Goal: Navigation & Orientation: Understand site structure

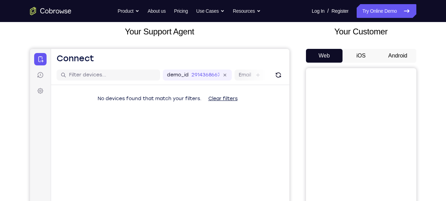
click at [395, 52] on button "Android" at bounding box center [397, 56] width 37 height 14
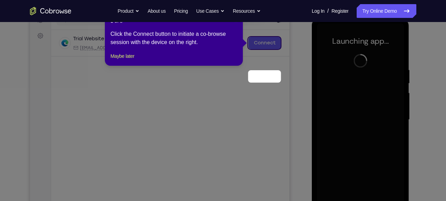
scroll to position [62, 0]
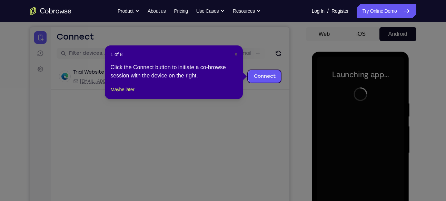
click at [234, 53] on span "×" at bounding box center [235, 55] width 3 height 6
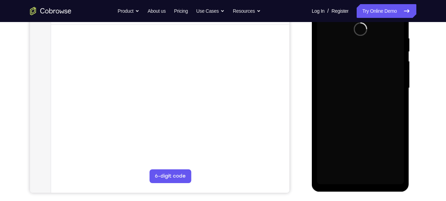
scroll to position [117, 0]
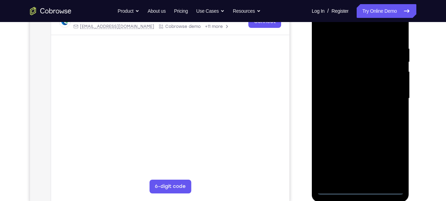
click at [360, 188] on div at bounding box center [360, 98] width 87 height 193
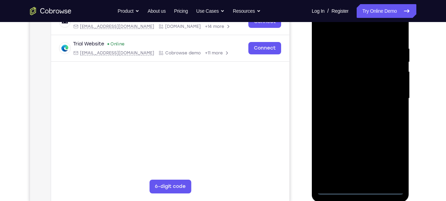
click at [388, 159] on div at bounding box center [360, 98] width 87 height 193
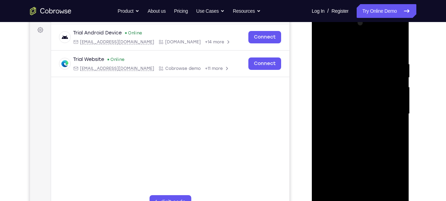
scroll to position [101, 0]
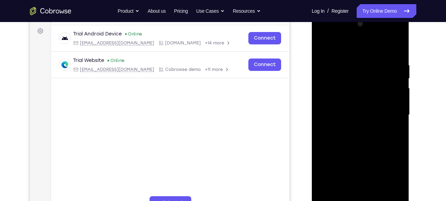
click at [338, 47] on div at bounding box center [360, 115] width 87 height 193
click at [389, 113] on div at bounding box center [360, 115] width 87 height 193
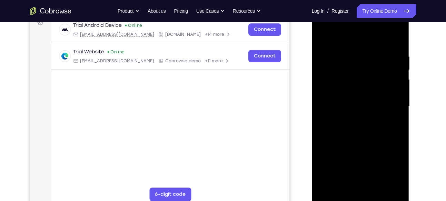
scroll to position [110, 0]
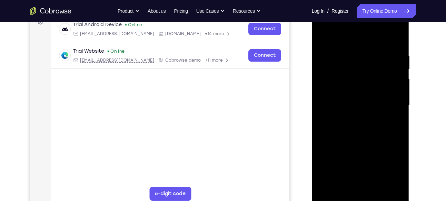
click at [353, 117] on div at bounding box center [360, 105] width 87 height 193
click at [354, 101] on div at bounding box center [360, 105] width 87 height 193
click at [348, 89] on div at bounding box center [360, 105] width 87 height 193
click at [364, 107] on div at bounding box center [360, 105] width 87 height 193
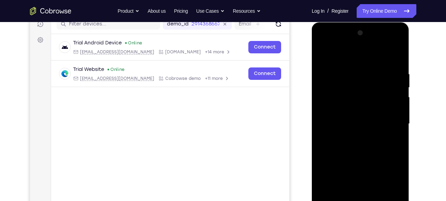
scroll to position [91, 0]
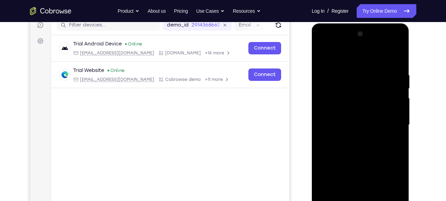
click at [396, 68] on div at bounding box center [360, 125] width 87 height 193
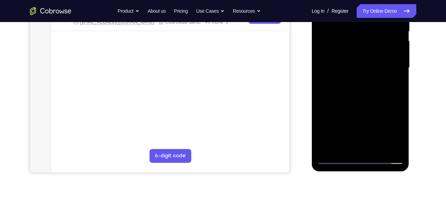
scroll to position [134, 0]
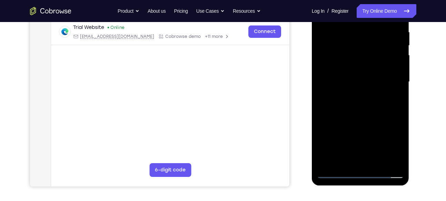
drag, startPoint x: 367, startPoint y: 125, endPoint x: 362, endPoint y: 60, distance: 65.0
click at [362, 60] on div at bounding box center [360, 82] width 87 height 193
drag, startPoint x: 362, startPoint y: 121, endPoint x: 365, endPoint y: 48, distance: 73.2
click at [365, 48] on div at bounding box center [360, 82] width 87 height 193
drag, startPoint x: 373, startPoint y: 136, endPoint x: 372, endPoint y: 66, distance: 69.7
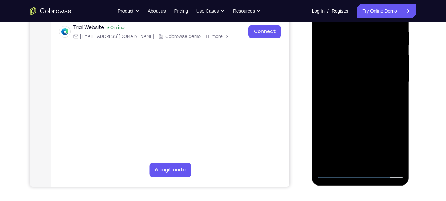
click at [372, 66] on div at bounding box center [360, 82] width 87 height 193
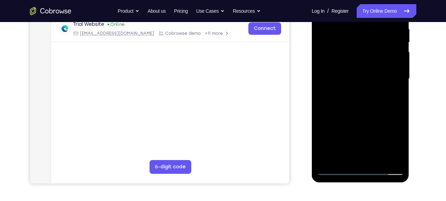
click at [377, 161] on div at bounding box center [360, 78] width 87 height 193
click at [361, 114] on div at bounding box center [360, 78] width 87 height 193
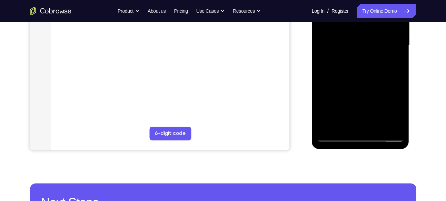
scroll to position [171, 0]
click at [334, 135] on div at bounding box center [360, 45] width 87 height 193
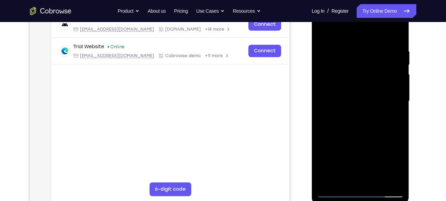
scroll to position [114, 0]
drag, startPoint x: 383, startPoint y: 52, endPoint x: 379, endPoint y: 100, distance: 47.8
click at [379, 100] on div at bounding box center [360, 102] width 87 height 193
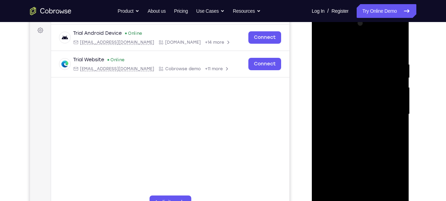
click at [397, 45] on div at bounding box center [360, 114] width 87 height 193
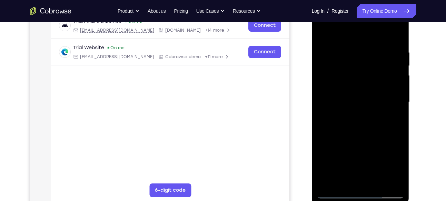
scroll to position [116, 0]
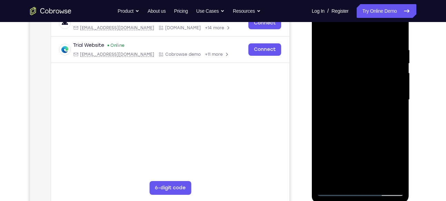
click at [324, 31] on div at bounding box center [360, 99] width 87 height 193
click at [398, 31] on div at bounding box center [360, 99] width 87 height 193
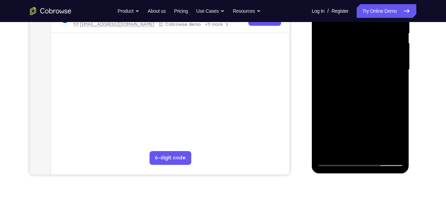
scroll to position [146, 0]
drag, startPoint x: 370, startPoint y: 100, endPoint x: 371, endPoint y: 46, distance: 54.5
click at [371, 46] on div at bounding box center [360, 69] width 87 height 193
drag, startPoint x: 370, startPoint y: 122, endPoint x: 369, endPoint y: 152, distance: 30.0
click at [369, 152] on div at bounding box center [360, 69] width 87 height 193
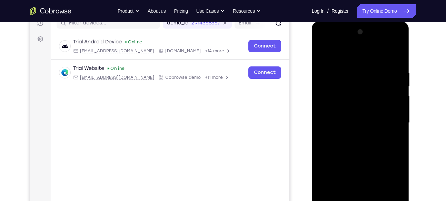
scroll to position [92, 0]
click at [323, 54] on div at bounding box center [360, 123] width 87 height 193
drag, startPoint x: 383, startPoint y: 69, endPoint x: 375, endPoint y: 120, distance: 52.0
click at [375, 120] on div at bounding box center [360, 123] width 87 height 193
click at [375, 71] on div at bounding box center [360, 123] width 87 height 193
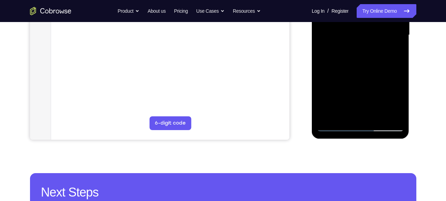
scroll to position [181, 0]
click at [387, 114] on div at bounding box center [360, 34] width 87 height 193
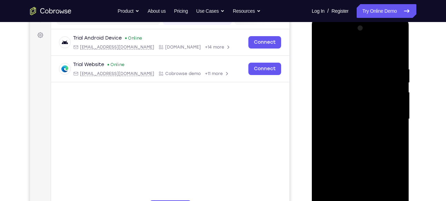
scroll to position [96, 0]
click at [395, 52] on div at bounding box center [360, 119] width 87 height 193
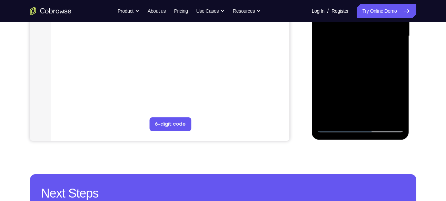
scroll to position [183, 0]
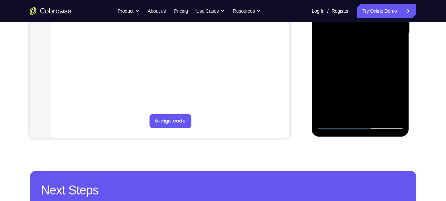
drag, startPoint x: 378, startPoint y: 92, endPoint x: 374, endPoint y: 22, distance: 70.4
click at [374, 22] on div at bounding box center [360, 33] width 87 height 193
drag, startPoint x: 372, startPoint y: 74, endPoint x: 374, endPoint y: 25, distance: 49.0
click at [374, 25] on div at bounding box center [360, 33] width 87 height 193
drag, startPoint x: 377, startPoint y: 84, endPoint x: 377, endPoint y: 44, distance: 39.7
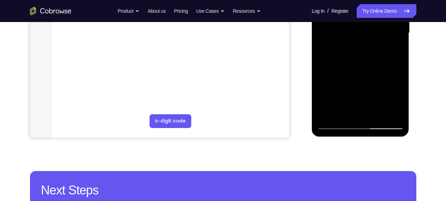
click at [377, 44] on div at bounding box center [360, 33] width 87 height 193
drag, startPoint x: 364, startPoint y: 88, endPoint x: 365, endPoint y: 26, distance: 61.7
click at [365, 26] on div at bounding box center [360, 33] width 87 height 193
drag, startPoint x: 364, startPoint y: 87, endPoint x: 364, endPoint y: 16, distance: 71.7
click at [364, 16] on div at bounding box center [360, 33] width 87 height 193
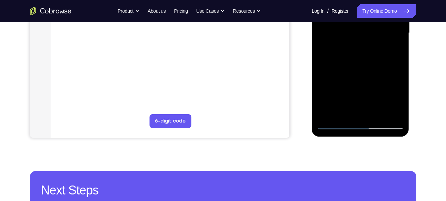
drag, startPoint x: 367, startPoint y: 94, endPoint x: 369, endPoint y: 17, distance: 77.3
click at [369, 17] on div at bounding box center [360, 33] width 87 height 193
drag, startPoint x: 369, startPoint y: 72, endPoint x: 375, endPoint y: 13, distance: 59.3
click at [375, 13] on div at bounding box center [360, 33] width 87 height 193
click at [328, 114] on div at bounding box center [360, 33] width 87 height 193
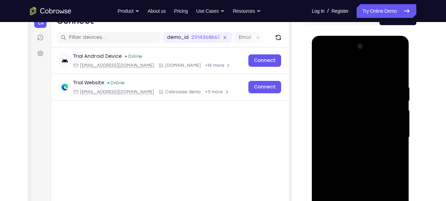
scroll to position [70, 0]
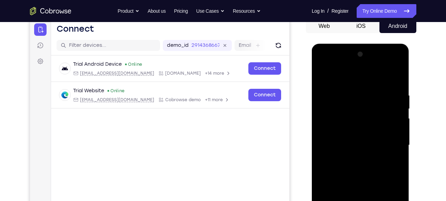
click at [390, 91] on div at bounding box center [360, 145] width 87 height 193
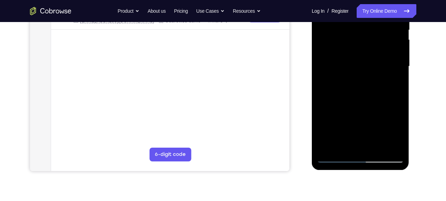
scroll to position [150, 0]
click at [386, 143] on div at bounding box center [360, 66] width 87 height 193
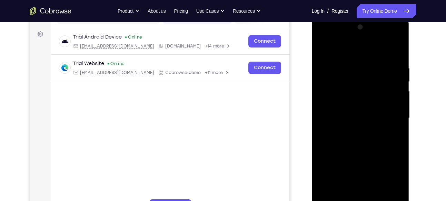
scroll to position [97, 0]
click at [397, 52] on div at bounding box center [360, 118] width 87 height 193
click at [396, 51] on div at bounding box center [360, 118] width 87 height 193
drag, startPoint x: 395, startPoint y: 64, endPoint x: 352, endPoint y: 64, distance: 43.1
click at [352, 64] on div at bounding box center [360, 118] width 87 height 193
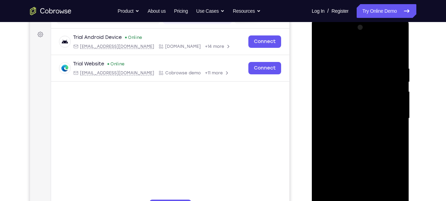
drag, startPoint x: 398, startPoint y: 70, endPoint x: 348, endPoint y: 66, distance: 49.5
click at [348, 66] on div at bounding box center [360, 118] width 87 height 193
click at [349, 68] on div at bounding box center [360, 118] width 87 height 193
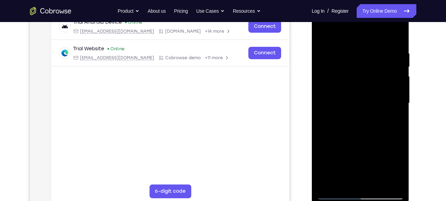
scroll to position [113, 0]
click at [396, 75] on div at bounding box center [360, 102] width 87 height 193
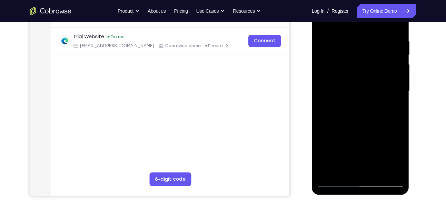
scroll to position [111, 0]
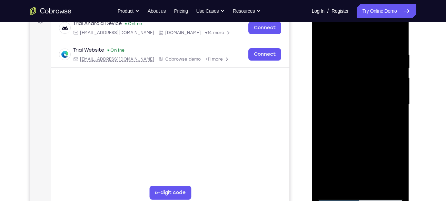
click at [397, 38] on div at bounding box center [360, 104] width 87 height 193
drag, startPoint x: 393, startPoint y: 51, endPoint x: 334, endPoint y: 52, distance: 59.3
click at [334, 52] on div at bounding box center [360, 104] width 87 height 193
click at [394, 53] on div at bounding box center [360, 104] width 87 height 193
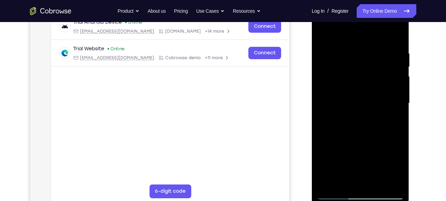
scroll to position [115, 0]
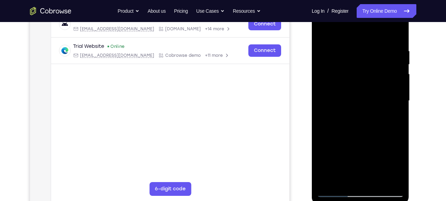
click at [396, 35] on div at bounding box center [360, 100] width 87 height 193
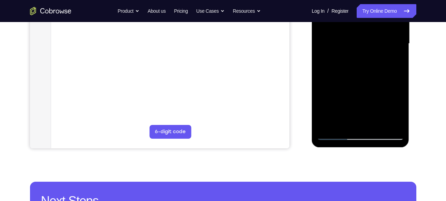
scroll to position [172, 0]
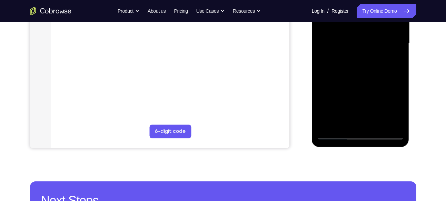
click at [377, 122] on div at bounding box center [360, 43] width 87 height 193
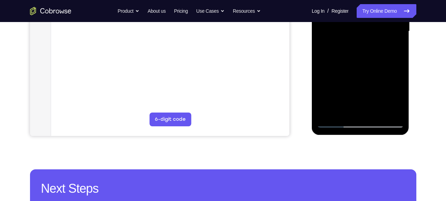
scroll to position [185, 0]
click at [335, 121] on div at bounding box center [360, 30] width 87 height 193
click at [326, 114] on div at bounding box center [360, 30] width 87 height 193
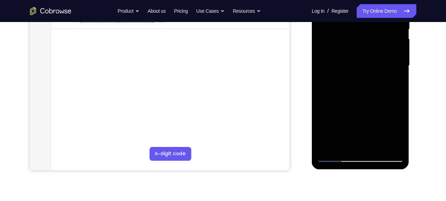
scroll to position [150, 0]
drag, startPoint x: 368, startPoint y: 102, endPoint x: 360, endPoint y: 101, distance: 8.7
click at [360, 101] on div at bounding box center [360, 65] width 87 height 193
click at [323, 33] on div at bounding box center [360, 65] width 87 height 193
click at [340, 30] on div at bounding box center [360, 65] width 87 height 193
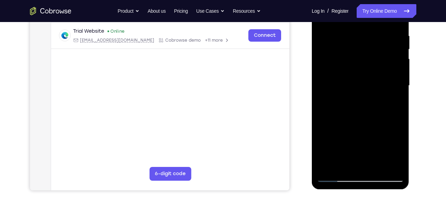
scroll to position [128, 0]
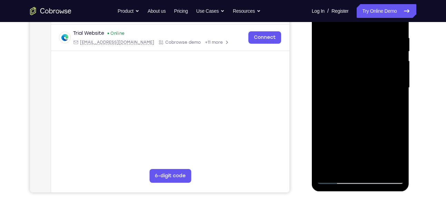
drag, startPoint x: 347, startPoint y: 109, endPoint x: 355, endPoint y: 51, distance: 58.9
click at [355, 51] on div at bounding box center [360, 87] width 87 height 193
click at [386, 124] on div at bounding box center [360, 87] width 87 height 193
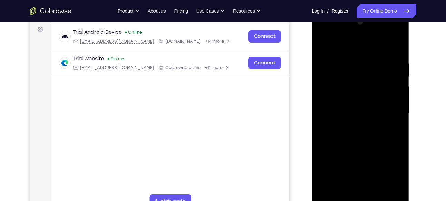
scroll to position [98, 0]
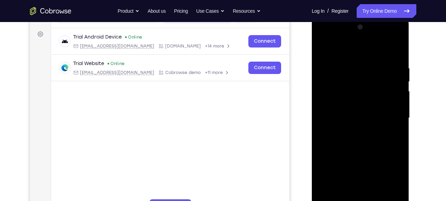
drag, startPoint x: 378, startPoint y: 95, endPoint x: 378, endPoint y: 61, distance: 34.1
click at [378, 61] on div at bounding box center [360, 118] width 87 height 193
drag, startPoint x: 373, startPoint y: 115, endPoint x: 368, endPoint y: 45, distance: 70.2
click at [368, 45] on div at bounding box center [360, 118] width 87 height 193
click at [323, 48] on div at bounding box center [360, 118] width 87 height 193
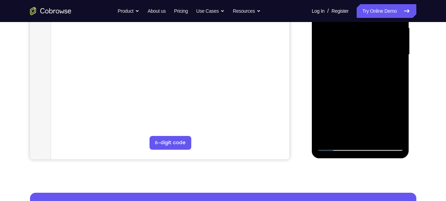
scroll to position [162, 0]
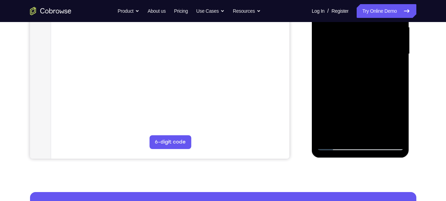
drag, startPoint x: 366, startPoint y: 111, endPoint x: 366, endPoint y: 60, distance: 50.7
click at [366, 60] on div at bounding box center [360, 54] width 87 height 193
click at [333, 107] on div at bounding box center [360, 54] width 87 height 193
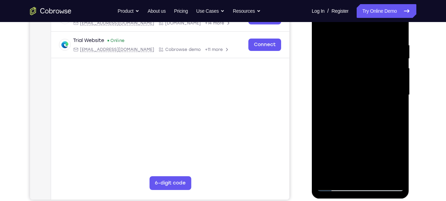
scroll to position [122, 0]
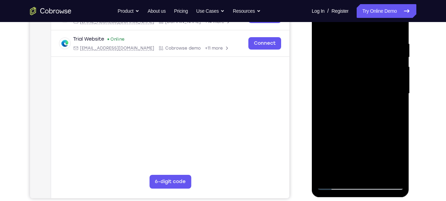
drag, startPoint x: 369, startPoint y: 69, endPoint x: 360, endPoint y: 102, distance: 34.3
click at [360, 102] on div at bounding box center [360, 93] width 87 height 193
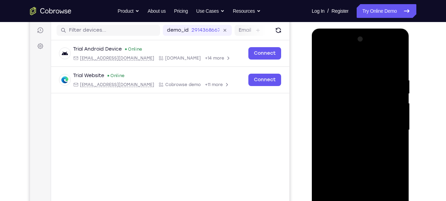
scroll to position [84, 0]
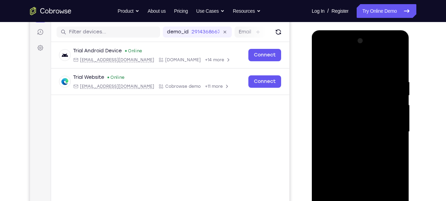
click at [323, 62] on div at bounding box center [360, 132] width 87 height 193
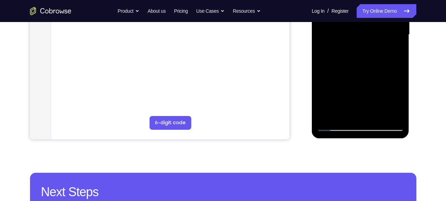
scroll to position [190, 0]
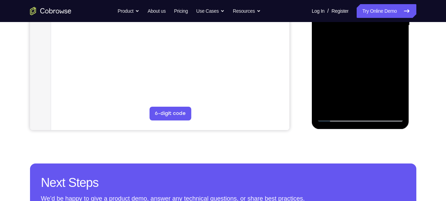
drag, startPoint x: 369, startPoint y: 89, endPoint x: 371, endPoint y: 37, distance: 51.8
click at [371, 37] on div at bounding box center [360, 25] width 87 height 193
drag, startPoint x: 371, startPoint y: 86, endPoint x: 373, endPoint y: 30, distance: 55.5
click at [373, 30] on div at bounding box center [360, 25] width 87 height 193
drag, startPoint x: 373, startPoint y: 80, endPoint x: 378, endPoint y: 26, distance: 55.1
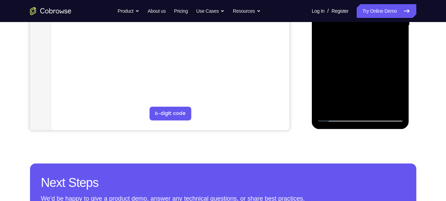
click at [378, 26] on div at bounding box center [360, 25] width 87 height 193
drag, startPoint x: 371, startPoint y: 81, endPoint x: 373, endPoint y: 35, distance: 46.3
click at [373, 35] on div at bounding box center [360, 25] width 87 height 193
drag, startPoint x: 360, startPoint y: 83, endPoint x: 366, endPoint y: 37, distance: 46.9
click at [366, 37] on div at bounding box center [360, 25] width 87 height 193
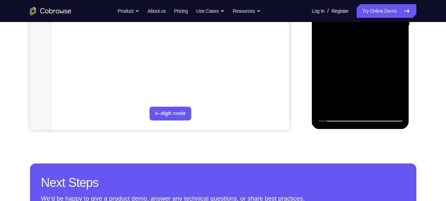
drag, startPoint x: 373, startPoint y: 83, endPoint x: 374, endPoint y: 29, distance: 54.5
click at [374, 29] on div at bounding box center [360, 25] width 87 height 193
drag, startPoint x: 366, startPoint y: 77, endPoint x: 372, endPoint y: 35, distance: 42.1
click at [372, 35] on div at bounding box center [360, 25] width 87 height 193
drag, startPoint x: 369, startPoint y: 73, endPoint x: 371, endPoint y: 20, distance: 52.8
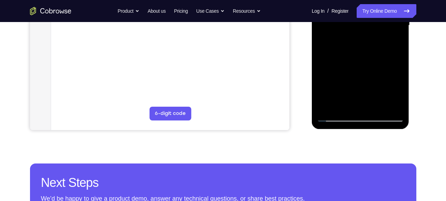
click at [371, 20] on div at bounding box center [360, 25] width 87 height 193
click at [329, 106] on div at bounding box center [360, 25] width 87 height 193
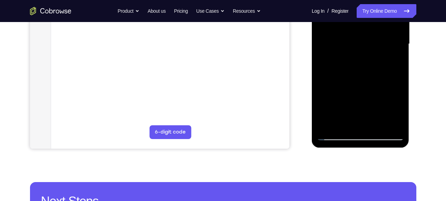
scroll to position [172, 0]
drag, startPoint x: 378, startPoint y: 93, endPoint x: 378, endPoint y: 27, distance: 66.9
click at [378, 27] on div at bounding box center [360, 43] width 87 height 193
drag, startPoint x: 373, startPoint y: 93, endPoint x: 381, endPoint y: 32, distance: 62.2
click at [381, 32] on div at bounding box center [360, 43] width 87 height 193
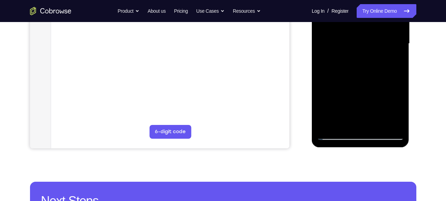
drag, startPoint x: 379, startPoint y: 81, endPoint x: 366, endPoint y: 102, distance: 24.8
click at [366, 102] on div at bounding box center [360, 43] width 87 height 193
click at [340, 47] on div at bounding box center [360, 43] width 87 height 193
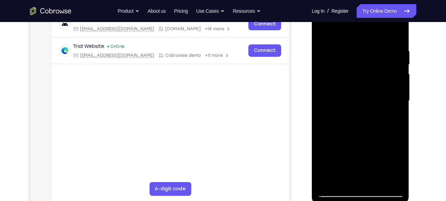
scroll to position [116, 0]
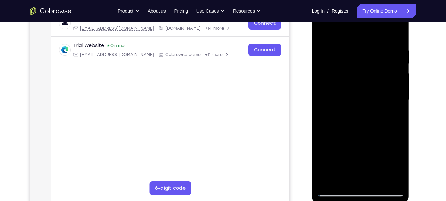
click at [332, 121] on div at bounding box center [360, 100] width 87 height 193
click at [362, 87] on div at bounding box center [360, 100] width 87 height 193
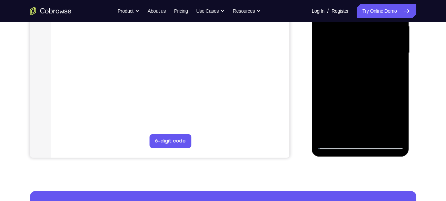
scroll to position [163, 0]
click at [327, 132] on div at bounding box center [360, 52] width 87 height 193
